Goal: Transaction & Acquisition: Book appointment/travel/reservation

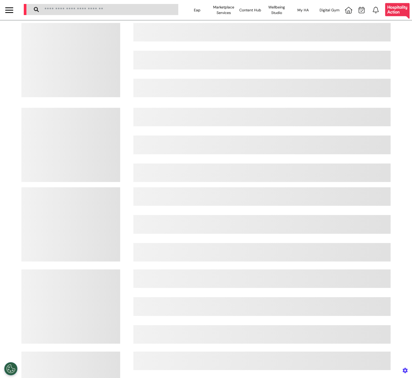
select select "**"
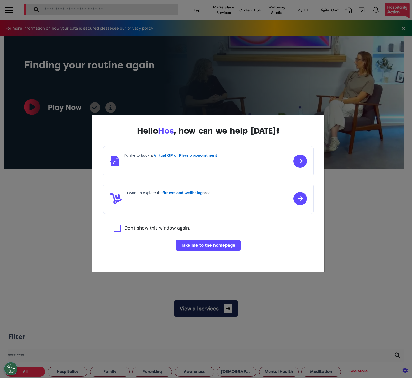
scroll to position [0, 206]
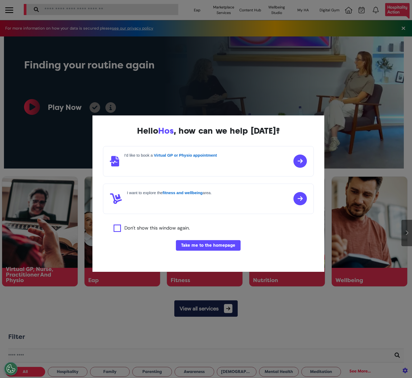
click at [203, 244] on button "Take me to the homepage" at bounding box center [208, 245] width 65 height 11
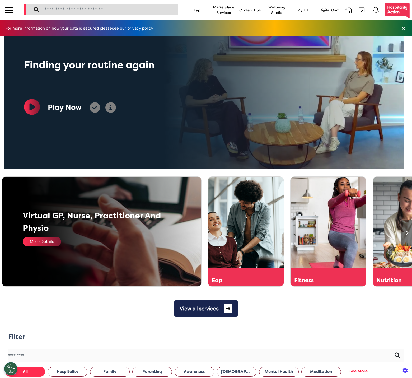
click at [53, 244] on div "More Details" at bounding box center [42, 241] width 38 height 9
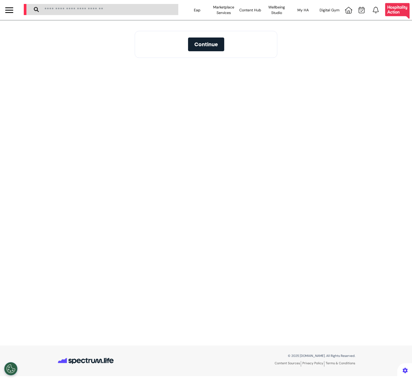
select select "**"
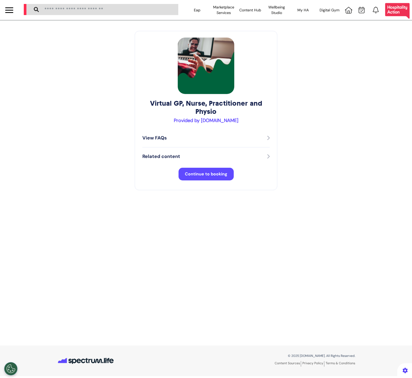
click at [209, 179] on button "Continue to booking" at bounding box center [206, 174] width 55 height 13
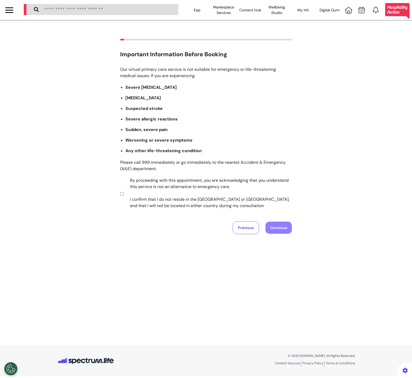
click at [216, 191] on label "By proceeding with this appointment, you are acknowledging that you understand …" at bounding box center [208, 193] width 166 height 32
click at [277, 226] on button "Continue" at bounding box center [279, 228] width 26 height 12
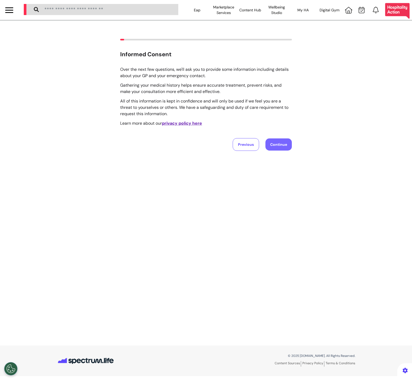
click at [281, 142] on button "Continue" at bounding box center [279, 145] width 26 height 12
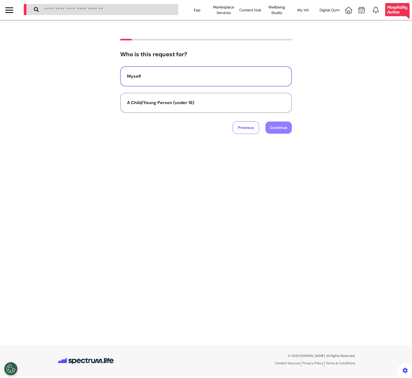
click at [234, 81] on button "Myself" at bounding box center [206, 76] width 172 height 20
click at [284, 139] on div "Who is this request for? Myself A Child/Young Person (under 16) Previous Contin…" at bounding box center [206, 183] width 412 height 326
click at [282, 131] on button "Continue" at bounding box center [279, 128] width 26 height 12
select select "******"
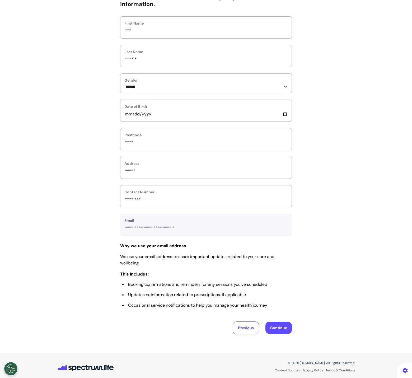
scroll to position [63, 0]
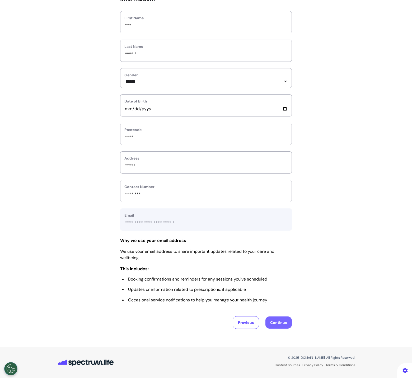
click at [266, 322] on button "Continue" at bounding box center [279, 323] width 26 height 12
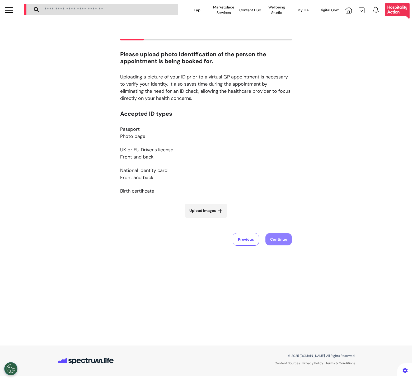
click at [213, 212] on span "Upload Images" at bounding box center [203, 211] width 26 height 6
click at [213, 219] on input "Upload Images" at bounding box center [206, 222] width 63 height 6
type input "**********"
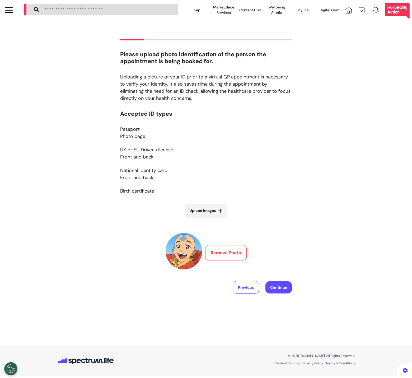
click at [287, 281] on div "Previous Continue" at bounding box center [206, 287] width 172 height 13
click at [286, 285] on button "Continue" at bounding box center [279, 288] width 26 height 12
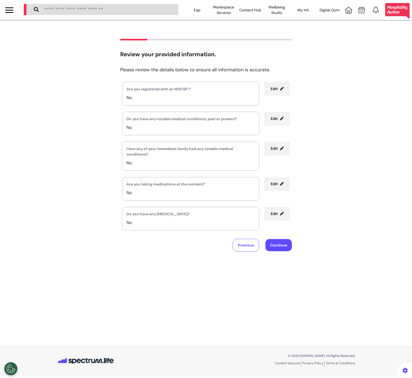
click at [284, 252] on div "Review your provided information. Please review the details below to ensure all…" at bounding box center [206, 183] width 412 height 326
click at [284, 249] on button "Continue" at bounding box center [279, 245] width 26 height 12
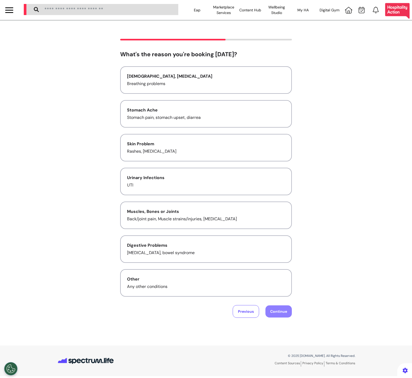
click at [201, 94] on div "Asthma, Cold and Flu Breathing problems Stomach Ache Stomach pain, stomach upse…" at bounding box center [206, 181] width 172 height 231
click at [196, 112] on div "Stomach Ache" at bounding box center [206, 110] width 158 height 6
click at [285, 306] on button "Continue" at bounding box center [279, 312] width 26 height 12
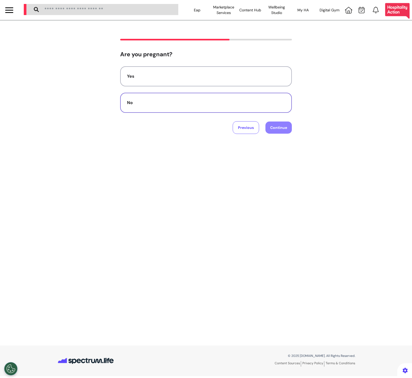
click at [235, 100] on div "No" at bounding box center [206, 103] width 158 height 6
click at [276, 130] on button "Continue" at bounding box center [279, 128] width 26 height 12
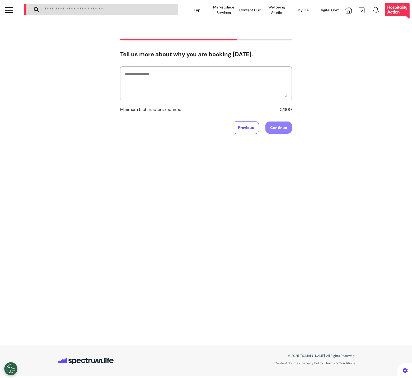
drag, startPoint x: 243, startPoint y: 107, endPoint x: 245, endPoint y: 97, distance: 10.2
click at [243, 105] on div "Minimum 5 characters required 0/300" at bounding box center [206, 89] width 172 height 47
click at [245, 97] on textarea at bounding box center [206, 84] width 163 height 26
type textarea "******"
click at [277, 121] on div "****** Minimum 5 characters required 6/300 Previous Continue" at bounding box center [206, 100] width 172 height 68
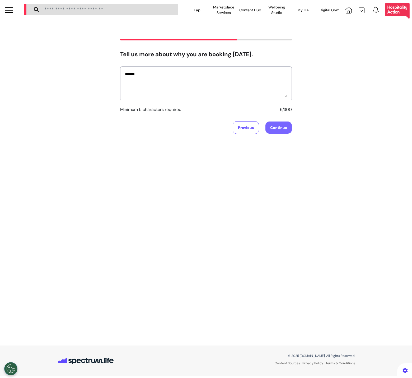
click at [279, 125] on button "Continue" at bounding box center [279, 128] width 26 height 12
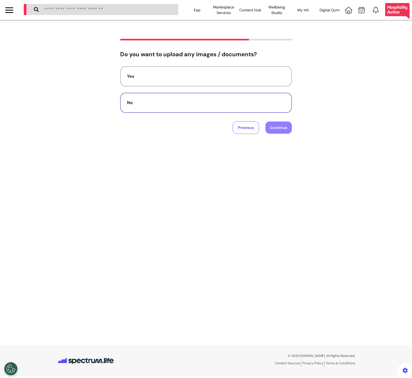
click at [256, 101] on div "No" at bounding box center [206, 103] width 158 height 6
click at [264, 105] on div "No" at bounding box center [206, 103] width 158 height 6
click at [276, 131] on button "Continue" at bounding box center [279, 128] width 26 height 12
click at [273, 108] on button "Audio" at bounding box center [206, 103] width 172 height 20
click at [281, 129] on button "Continue" at bounding box center [279, 128] width 26 height 12
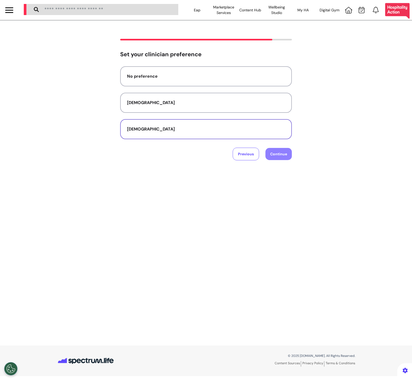
click at [275, 119] on button "[DEMOGRAPHIC_DATA]" at bounding box center [206, 129] width 172 height 20
drag, startPoint x: 279, startPoint y: 139, endPoint x: 282, endPoint y: 148, distance: 9.8
click at [279, 139] on div "No preference Female Male Previous Continue" at bounding box center [206, 113] width 172 height 94
click at [282, 148] on button "Continue" at bounding box center [279, 154] width 26 height 12
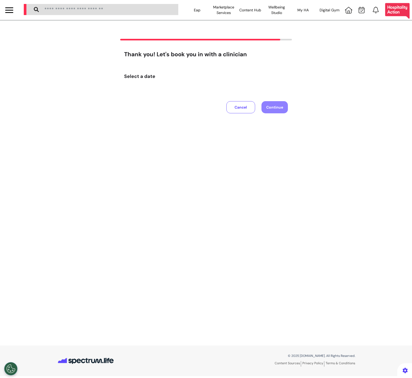
click at [219, 70] on div "Select a date" at bounding box center [206, 79] width 164 height 22
click at [241, 111] on button "Cancel" at bounding box center [241, 107] width 29 height 12
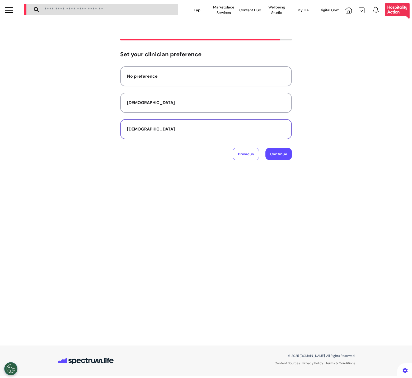
click at [267, 131] on div "[DEMOGRAPHIC_DATA]" at bounding box center [206, 129] width 158 height 6
click at [287, 155] on button "Continue" at bounding box center [279, 154] width 26 height 12
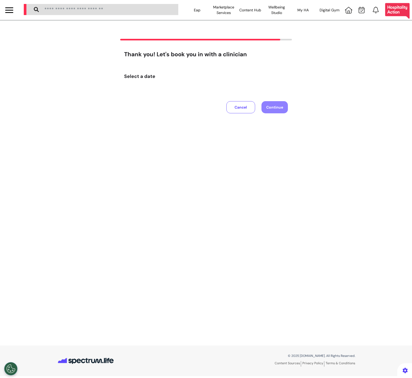
drag, startPoint x: 250, startPoint y: 102, endPoint x: 214, endPoint y: 93, distance: 37.2
click at [252, 101] on div "Cancel Continue" at bounding box center [258, 104] width 62 height 23
click at [130, 78] on h4 "Select a date" at bounding box center [206, 77] width 164 height 6
click at [12, 15] on div at bounding box center [9, 10] width 19 height 20
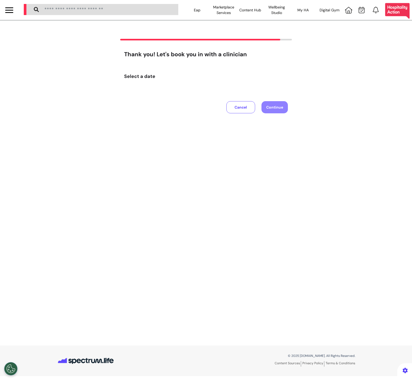
click at [12, 14] on div at bounding box center [9, 10] width 8 height 9
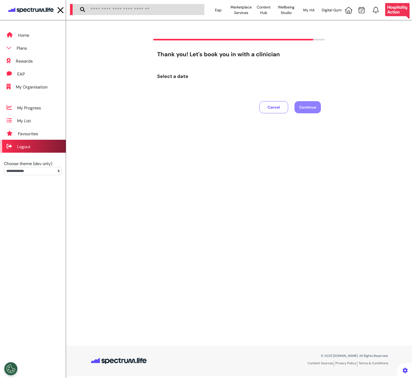
click at [29, 149] on div "Logout" at bounding box center [23, 147] width 13 height 6
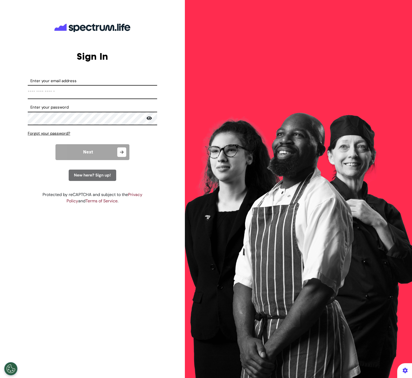
click at [61, 94] on input "Enter your email address" at bounding box center [93, 92] width 130 height 14
click at [111, 93] on input "Enter your email address" at bounding box center [93, 92] width 130 height 14
type input "**********"
click at [110, 155] on button "Next" at bounding box center [93, 152] width 74 height 16
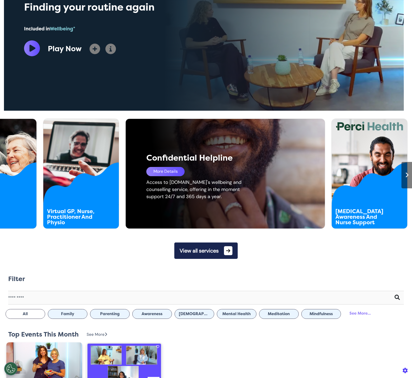
scroll to position [216, 0]
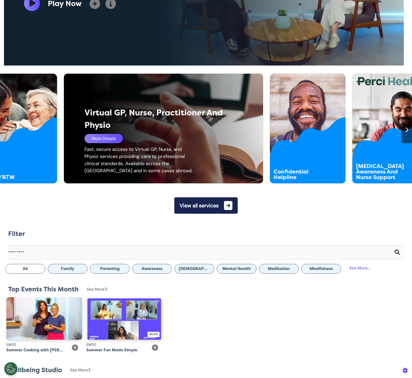
click at [118, 135] on div "More Details" at bounding box center [104, 138] width 38 height 9
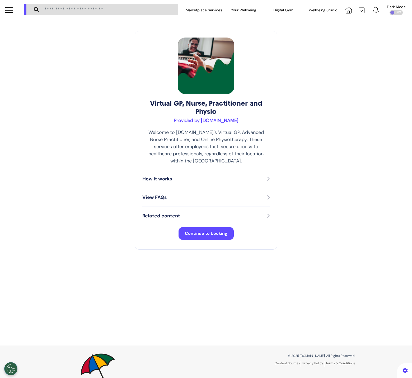
click at [201, 231] on span "Continue to booking" at bounding box center [206, 234] width 43 height 6
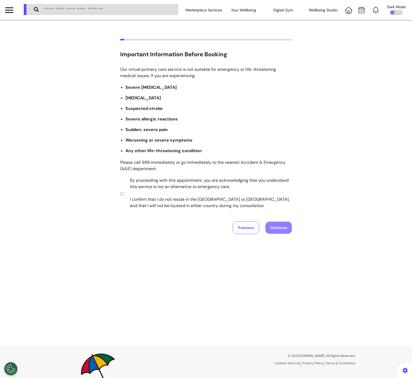
click at [194, 200] on label "By proceeding with this appointment, you are acknowledging that you understand …" at bounding box center [208, 193] width 166 height 32
click at [273, 230] on button "Continue" at bounding box center [279, 228] width 26 height 12
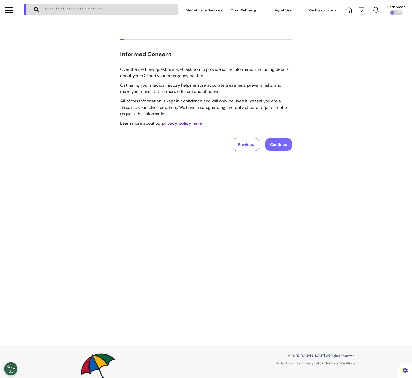
click at [277, 149] on button "Continue" at bounding box center [279, 145] width 26 height 12
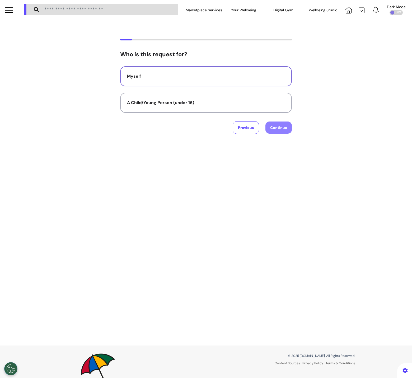
click at [247, 81] on button "Myself" at bounding box center [206, 76] width 172 height 20
click at [284, 133] on div "Previous Continue" at bounding box center [206, 127] width 172 height 13
click at [282, 126] on button "Continue" at bounding box center [279, 128] width 26 height 12
select select "****"
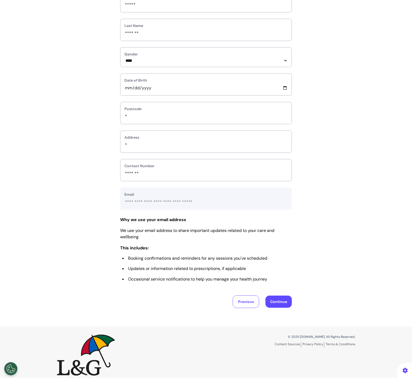
scroll to position [90, 0]
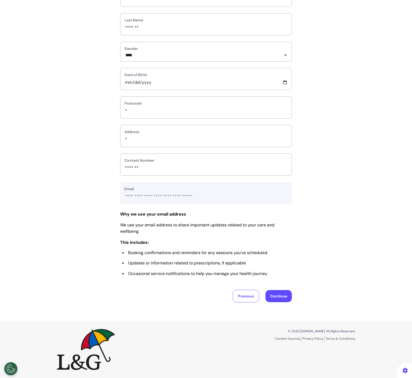
click at [272, 302] on div "**********" at bounding box center [206, 127] width 412 height 390
click at [272, 301] on button "Continue" at bounding box center [279, 296] width 26 height 12
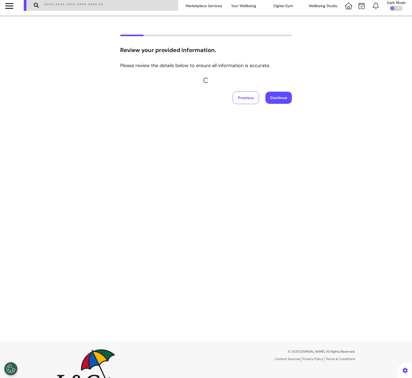
scroll to position [0, 0]
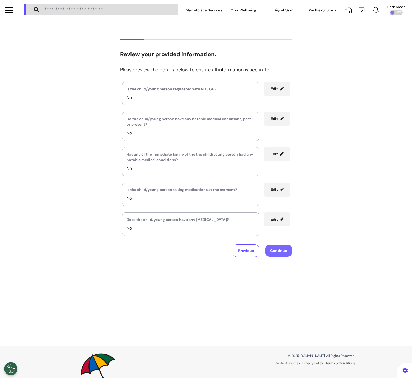
click at [283, 253] on button "Continue" at bounding box center [279, 251] width 26 height 12
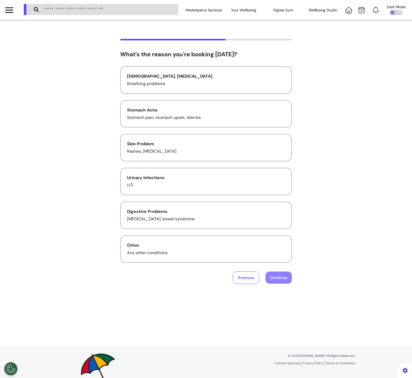
click at [236, 229] on div "[MEDICAL_DATA], [MEDICAL_DATA] Breathing problems Stomach Ache Stomach pain, st…" at bounding box center [206, 164] width 172 height 197
click at [242, 221] on button "Digestive Problems [MEDICAL_DATA], bowel syndrome" at bounding box center [206, 215] width 172 height 27
click at [283, 274] on button "Continue" at bounding box center [279, 278] width 26 height 12
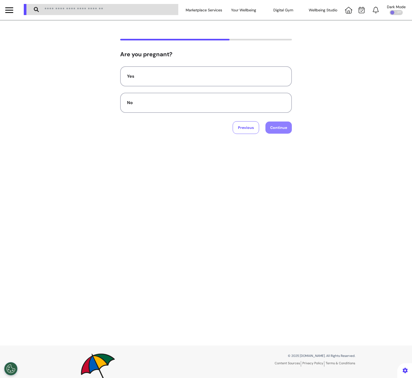
click at [250, 119] on div "Yes No Previous Continue" at bounding box center [206, 100] width 172 height 68
click at [255, 111] on button "No" at bounding box center [206, 103] width 172 height 20
click at [287, 134] on div "Are you pregnant? Yes No Previous Continue" at bounding box center [206, 183] width 412 height 326
click at [286, 129] on button "Continue" at bounding box center [279, 128] width 26 height 12
click at [244, 89] on textarea at bounding box center [206, 84] width 163 height 26
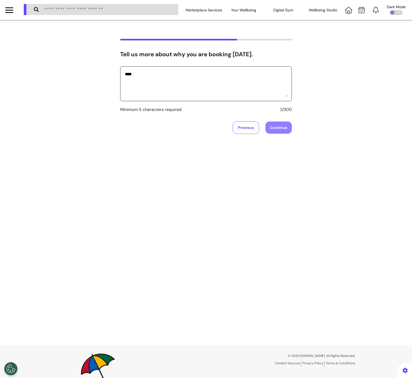
click at [243, 90] on textarea "****" at bounding box center [206, 84] width 163 height 26
type textarea "*******"
click at [272, 128] on button "Continue" at bounding box center [279, 128] width 26 height 12
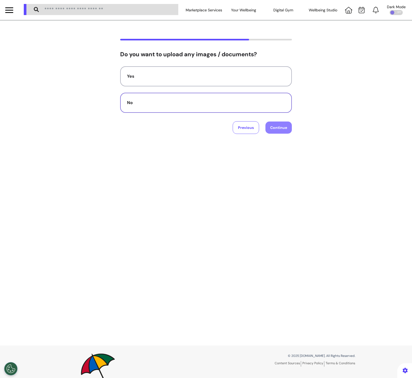
click at [195, 102] on div "No" at bounding box center [206, 103] width 158 height 6
click at [275, 131] on button "Continue" at bounding box center [279, 128] width 26 height 12
click at [250, 81] on button "Video" at bounding box center [206, 76] width 172 height 20
click at [285, 130] on button "Continue" at bounding box center [279, 128] width 26 height 12
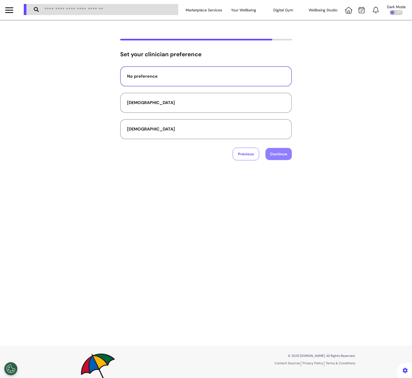
click at [266, 81] on button "No preference" at bounding box center [206, 76] width 172 height 20
click at [286, 152] on button "Continue" at bounding box center [279, 154] width 26 height 12
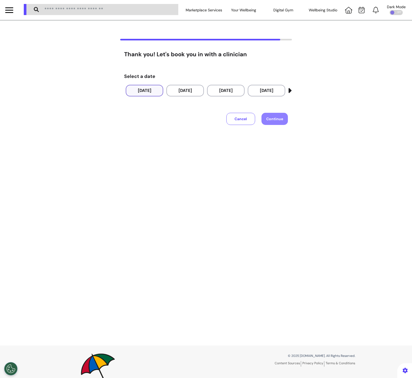
click at [158, 92] on button "[DATE]" at bounding box center [145, 91] width 38 height 12
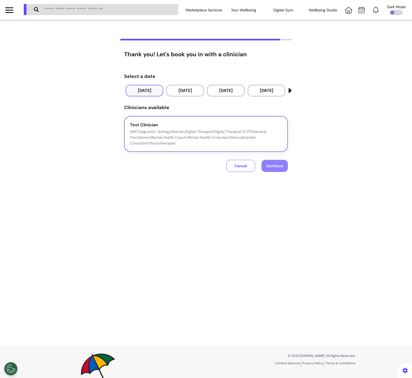
click at [200, 124] on div "Test Clinician ANP;Diagnostic Testing;Dietician;Digital Therapist;Digital Thera…" at bounding box center [206, 134] width 152 height 25
click at [263, 164] on button "Continue" at bounding box center [275, 166] width 26 height 12
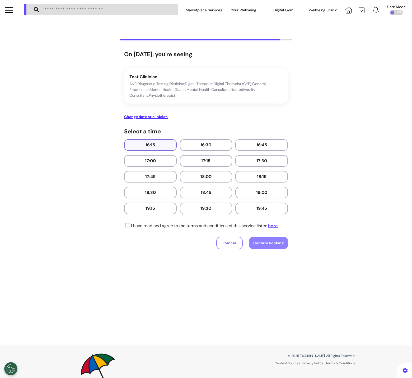
click at [168, 143] on button "16:15" at bounding box center [150, 145] width 53 height 12
click at [165, 223] on p "I have read and agree to the terms and conditions of this service listed here ." at bounding box center [201, 226] width 155 height 6
click at [124, 225] on icon at bounding box center [127, 225] width 6 height 5
click at [276, 237] on button "Confirm booking" at bounding box center [268, 243] width 39 height 12
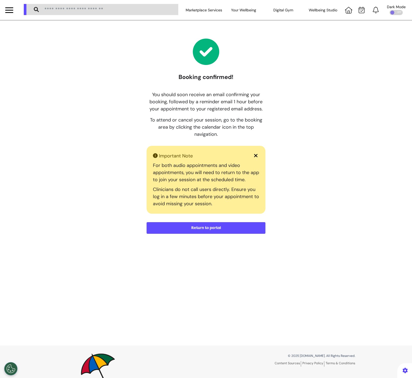
click at [248, 227] on button "Return to portal" at bounding box center [206, 228] width 119 height 12
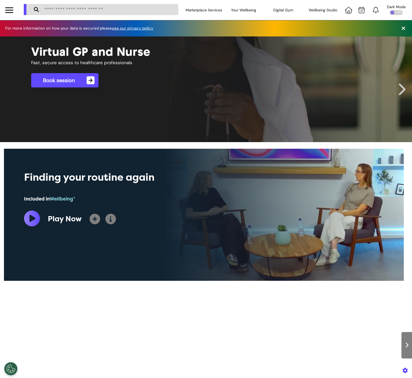
scroll to position [0, 206]
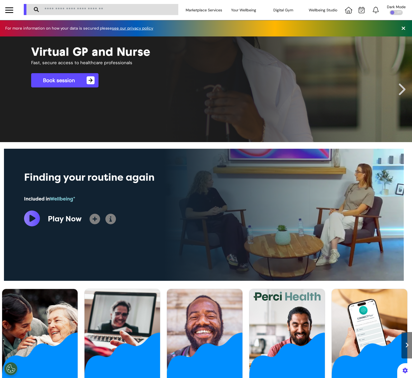
click at [8, 7] on div at bounding box center [9, 7] width 8 height 1
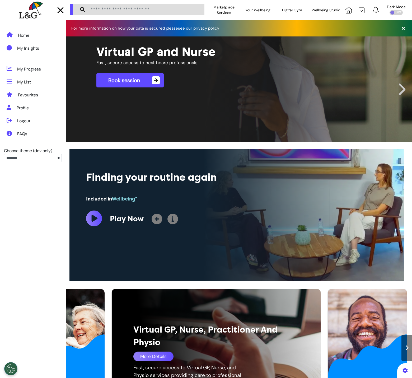
click at [165, 357] on div "More Details" at bounding box center [154, 357] width 40 height 10
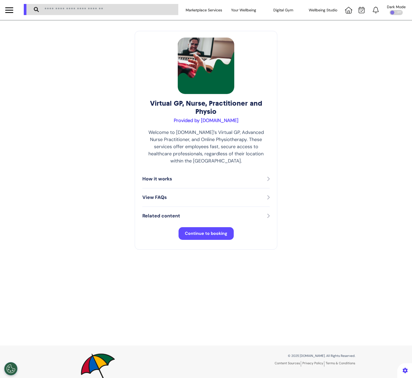
click at [188, 227] on button "Continue to booking" at bounding box center [206, 233] width 55 height 13
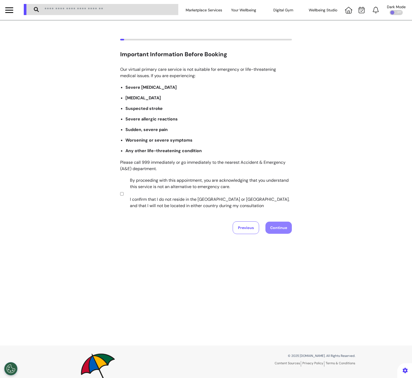
click at [198, 192] on label "By proceeding with this appointment, you are acknowledging that you understand …" at bounding box center [208, 193] width 166 height 32
click at [285, 227] on button "Continue" at bounding box center [279, 228] width 26 height 12
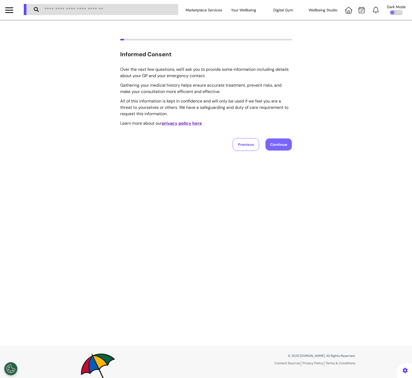
click at [281, 139] on button "Continue" at bounding box center [279, 145] width 26 height 12
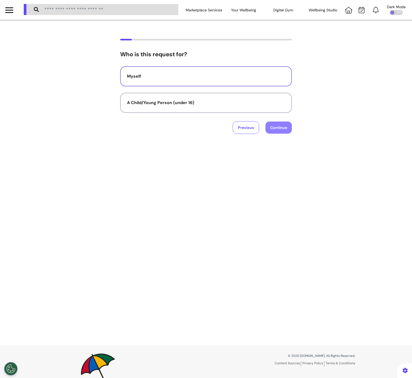
click at [153, 84] on button "Myself" at bounding box center [206, 76] width 172 height 20
click at [280, 128] on button "Continue" at bounding box center [279, 128] width 26 height 12
select select "****"
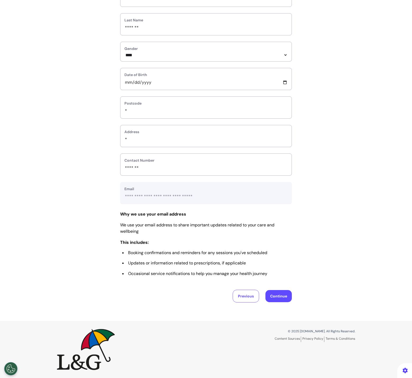
scroll to position [90, 0]
click at [269, 299] on button "Continue" at bounding box center [279, 296] width 26 height 12
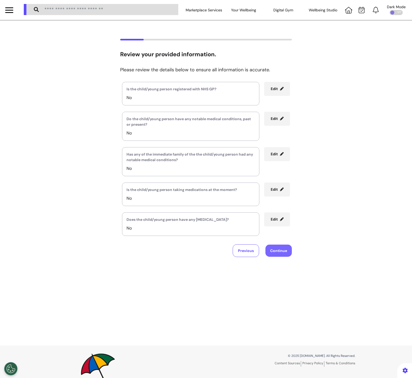
click at [278, 255] on button "Continue" at bounding box center [279, 251] width 26 height 12
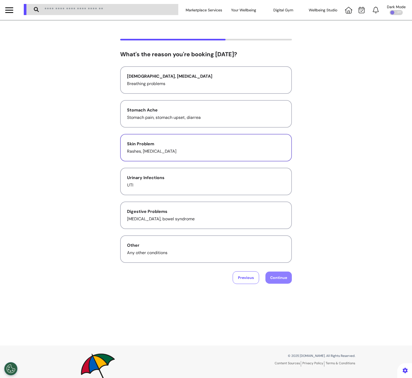
click at [220, 141] on div "Skin Problem" at bounding box center [206, 144] width 158 height 6
click at [285, 275] on button "Continue" at bounding box center [279, 278] width 26 height 12
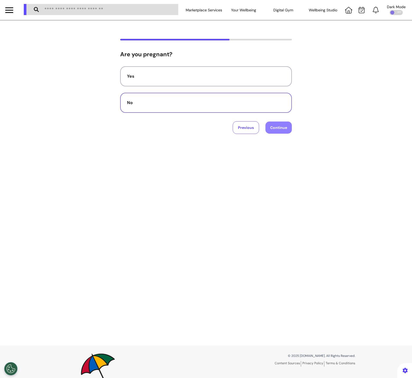
click at [208, 93] on button "No" at bounding box center [206, 103] width 172 height 20
click at [272, 123] on button "Continue" at bounding box center [279, 128] width 26 height 12
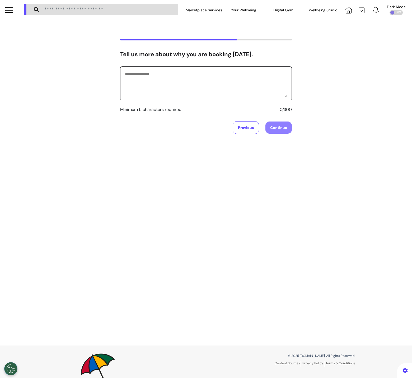
click at [266, 77] on textarea at bounding box center [206, 84] width 163 height 26
type textarea "******"
click at [284, 125] on button "Continue" at bounding box center [279, 128] width 26 height 12
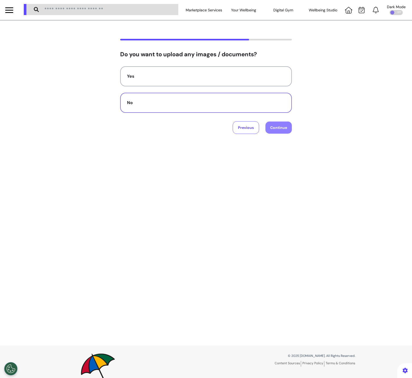
click at [267, 101] on div "No" at bounding box center [206, 103] width 158 height 6
click at [285, 132] on button "Continue" at bounding box center [279, 128] width 26 height 12
click at [244, 112] on div "Video Audio Previous Continue" at bounding box center [206, 100] width 172 height 68
click at [258, 77] on div "Video" at bounding box center [206, 76] width 158 height 6
click at [287, 131] on div "Select your preferred appointment format Video Audio Previous Continue" at bounding box center [206, 183] width 412 height 326
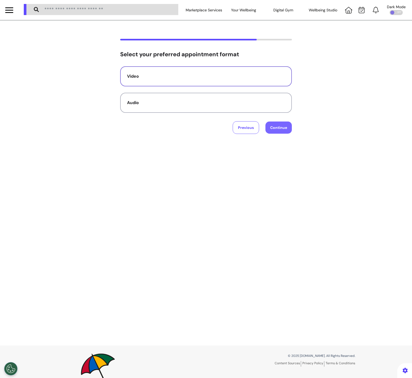
click at [288, 126] on button "Continue" at bounding box center [279, 128] width 26 height 12
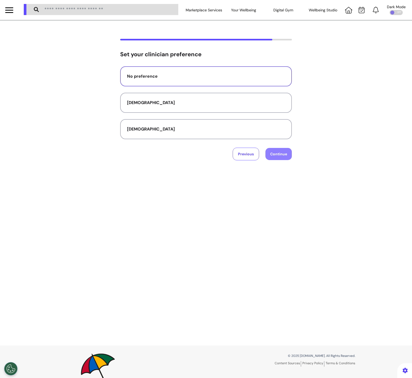
click at [245, 69] on button "No preference" at bounding box center [206, 76] width 172 height 20
click at [280, 151] on button "Continue" at bounding box center [279, 154] width 26 height 12
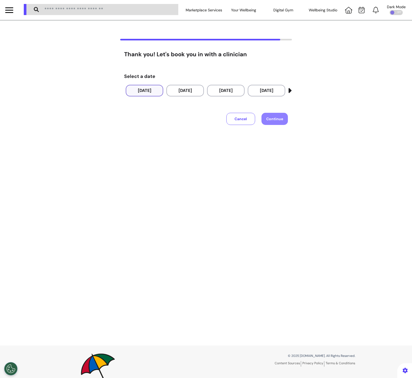
click at [159, 93] on button "[DATE]" at bounding box center [145, 91] width 38 height 12
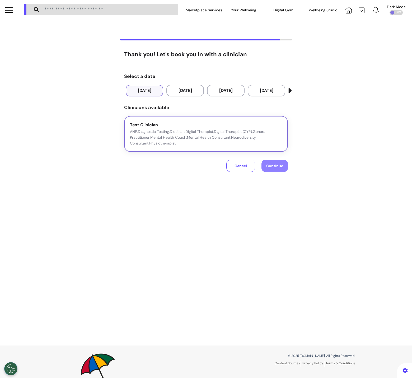
click at [258, 134] on p "ANP;Diagnostic Testing;Dietician;Digital Therapist;Digital Therapist (CYP);Gene…" at bounding box center [206, 137] width 152 height 17
click at [276, 169] on button "Continue" at bounding box center [275, 166] width 26 height 12
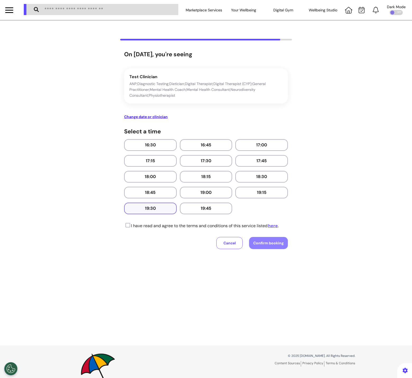
drag, startPoint x: 141, startPoint y: 145, endPoint x: 148, endPoint y: 210, distance: 66.0
click at [141, 145] on button "16:30" at bounding box center [150, 145] width 53 height 12
click at [127, 223] on icon at bounding box center [127, 225] width 6 height 5
click at [255, 245] on button "Confirm booking" at bounding box center [268, 243] width 39 height 12
click at [276, 225] on link "here" at bounding box center [273, 226] width 11 height 6
